Goal: Task Accomplishment & Management: Manage account settings

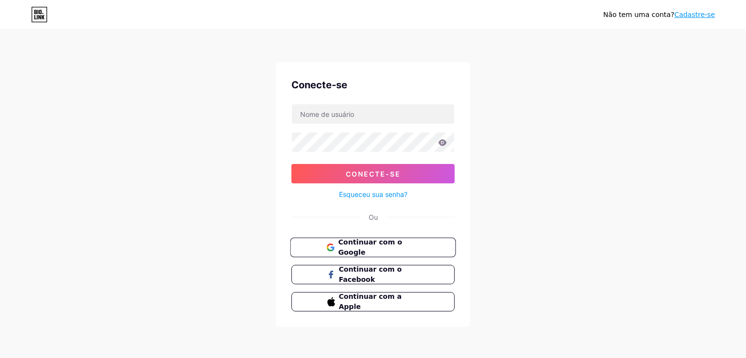
click at [383, 241] on font "Continuar com o Google" at bounding box center [370, 247] width 64 height 18
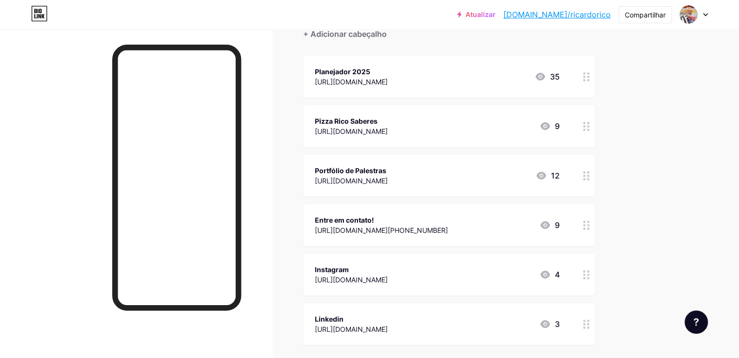
scroll to position [49, 0]
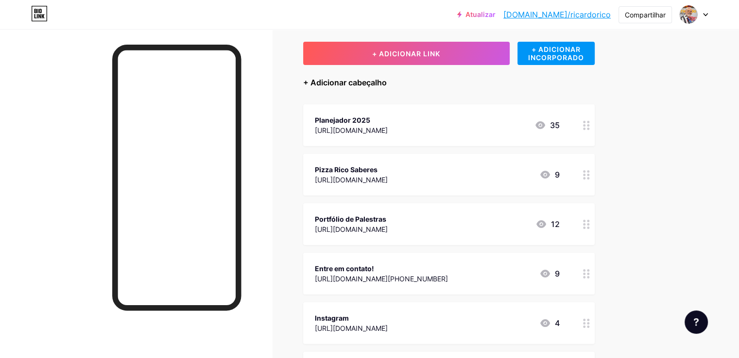
click at [387, 80] on font "+ Adicionar cabeçalho" at bounding box center [345, 83] width 84 height 10
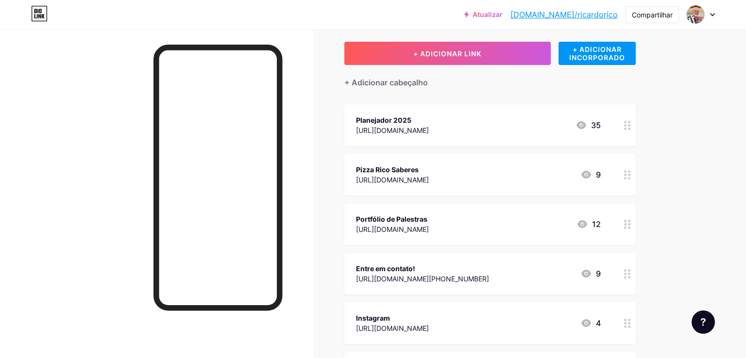
click at [467, 145] on div at bounding box center [461, 143] width 17 height 17
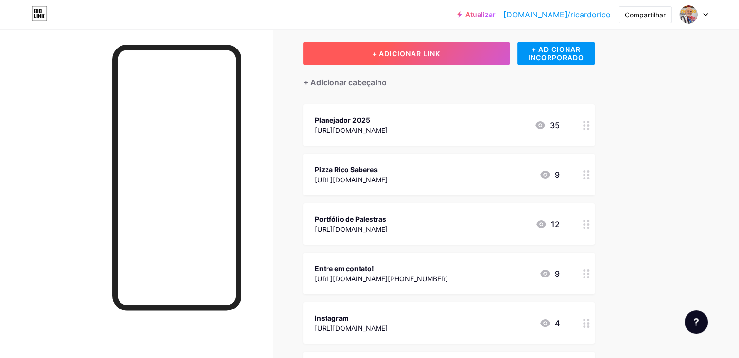
click at [458, 57] on button "+ ADICIONAR LINK" at bounding box center [406, 53] width 206 height 23
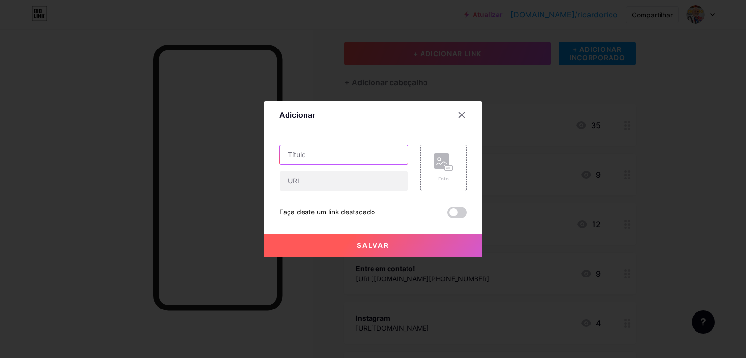
click at [346, 154] on input "text" at bounding box center [344, 154] width 128 height 19
type input "Baralho Rico Saberes"
click at [345, 171] on input "text" at bounding box center [344, 180] width 128 height 19
click at [461, 111] on icon at bounding box center [462, 115] width 8 height 8
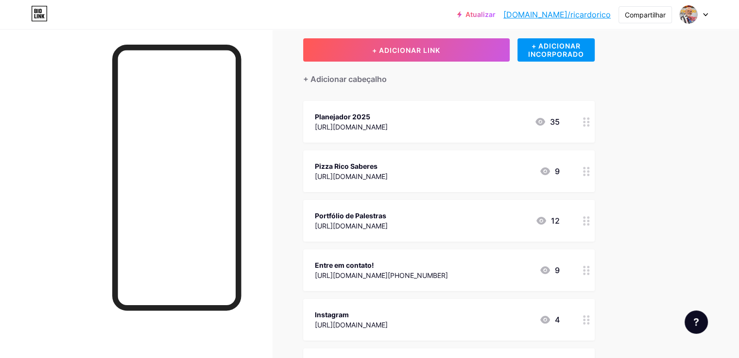
scroll to position [51, 0]
